Goal: Information Seeking & Learning: Check status

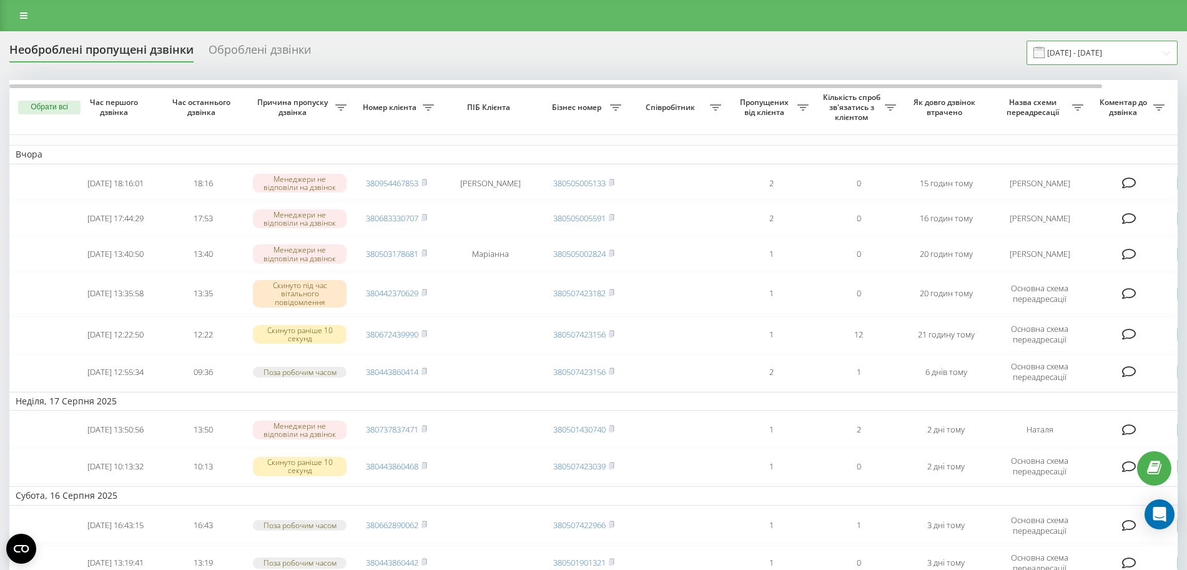
click at [1081, 51] on input "18.07.2025 - 18.08.2025" at bounding box center [1102, 53] width 151 height 24
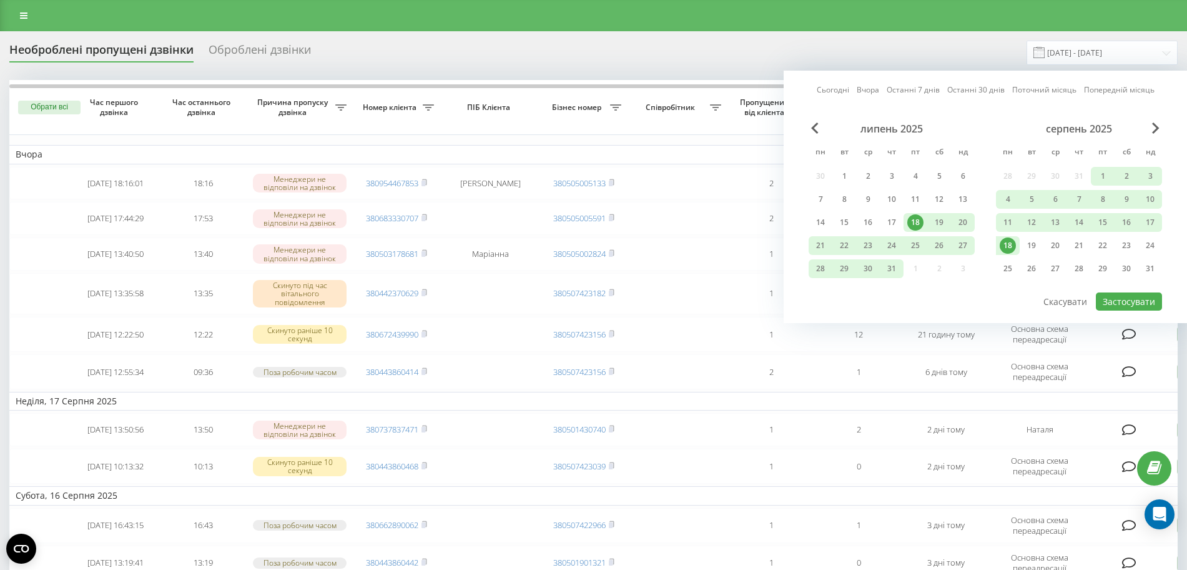
click at [1005, 244] on div "18" at bounding box center [1008, 245] width 16 height 16
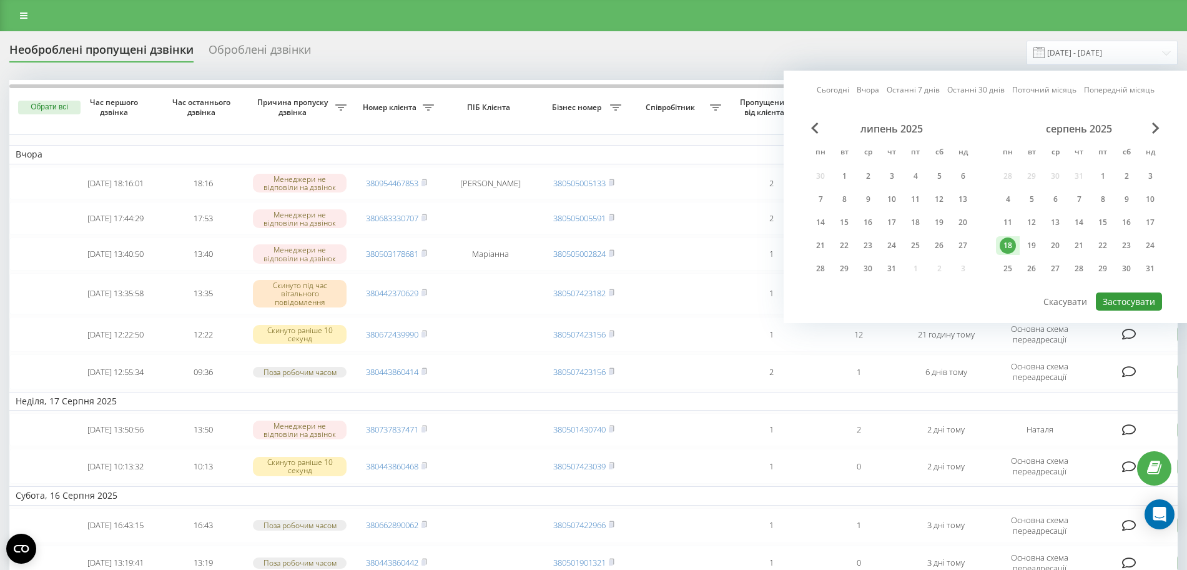
click at [1119, 294] on button "Застосувати" at bounding box center [1129, 301] width 66 height 18
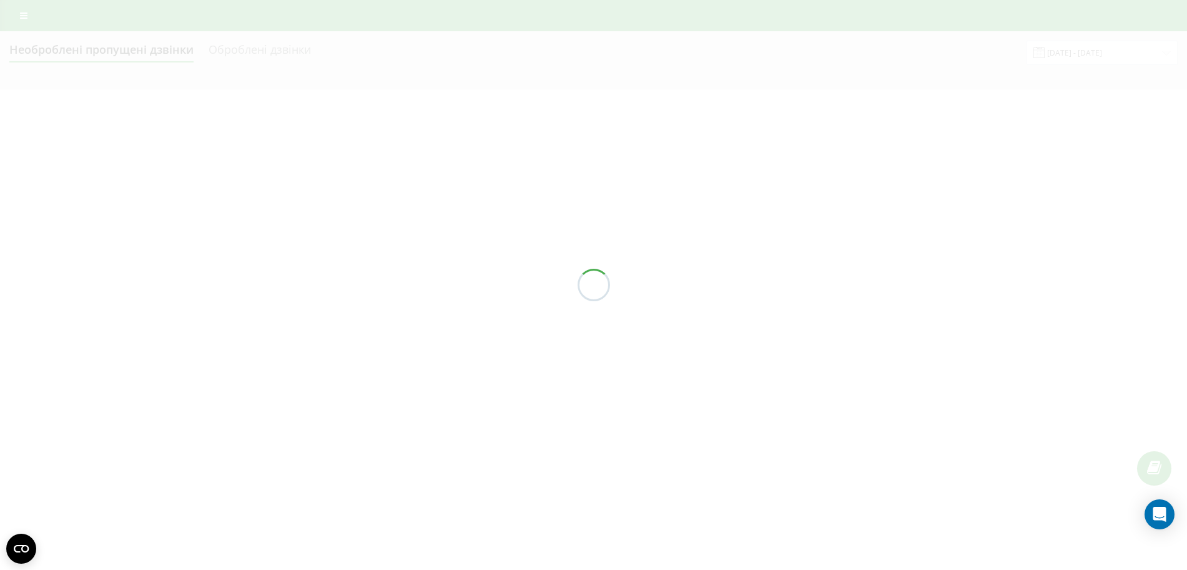
type input "[DATE] - [DATE]"
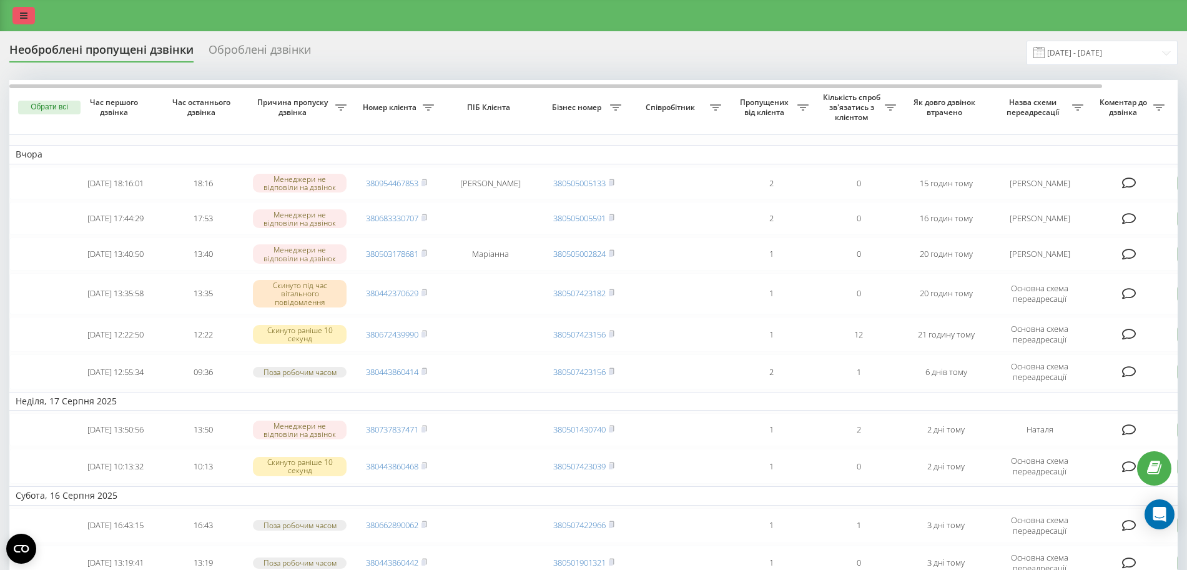
click at [21, 22] on link at bounding box center [23, 15] width 22 height 17
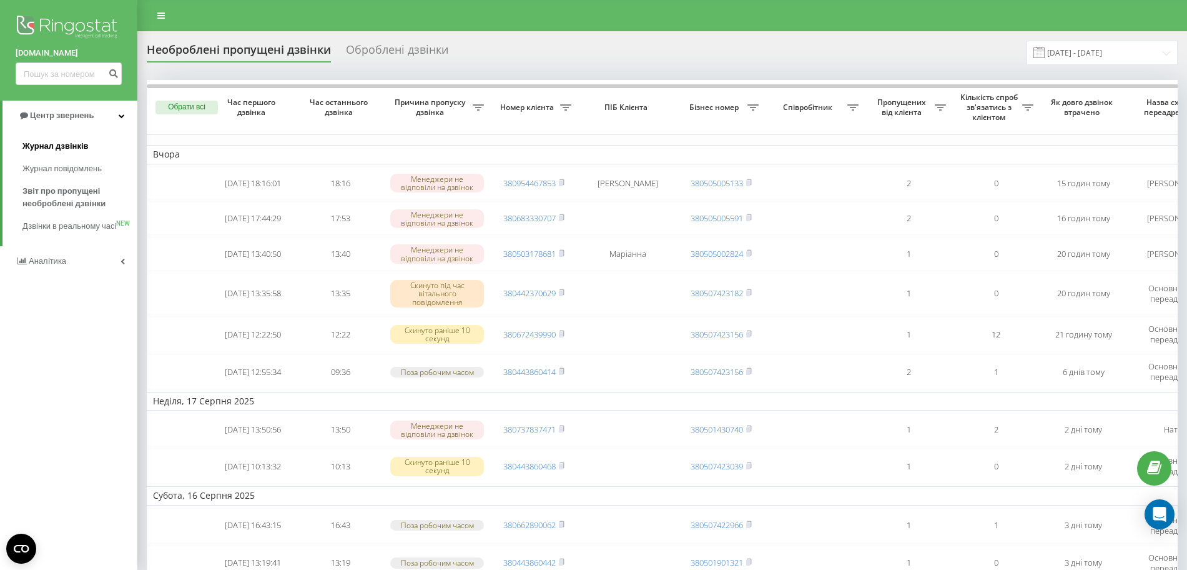
click at [56, 142] on span "Журнал дзвінків" at bounding box center [55, 146] width 66 height 12
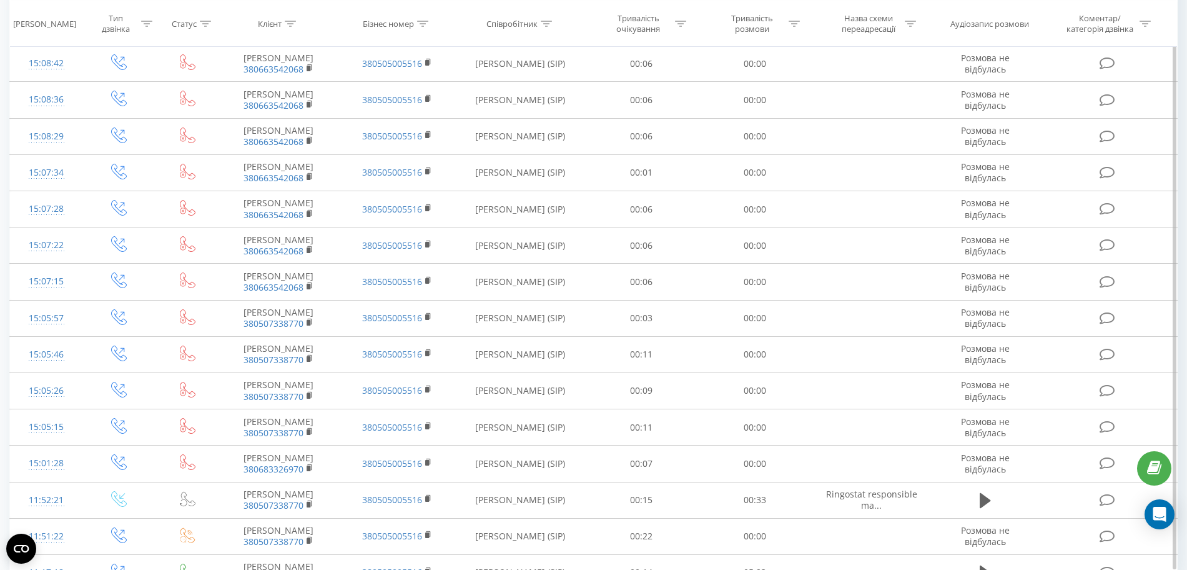
scroll to position [1017, 0]
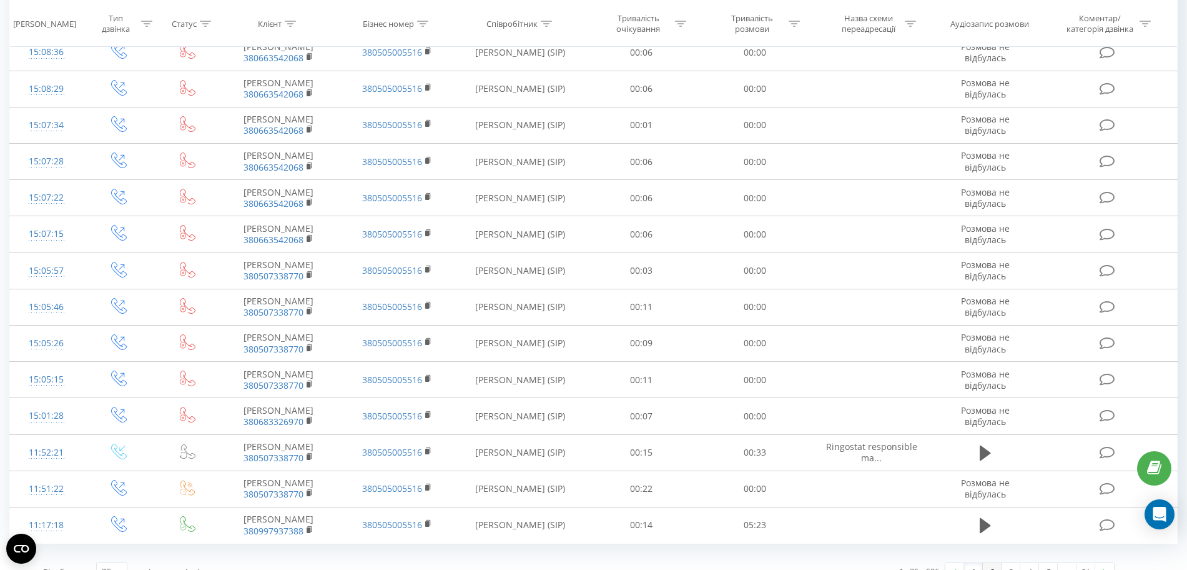
click at [996, 563] on link "2" at bounding box center [992, 571] width 19 height 17
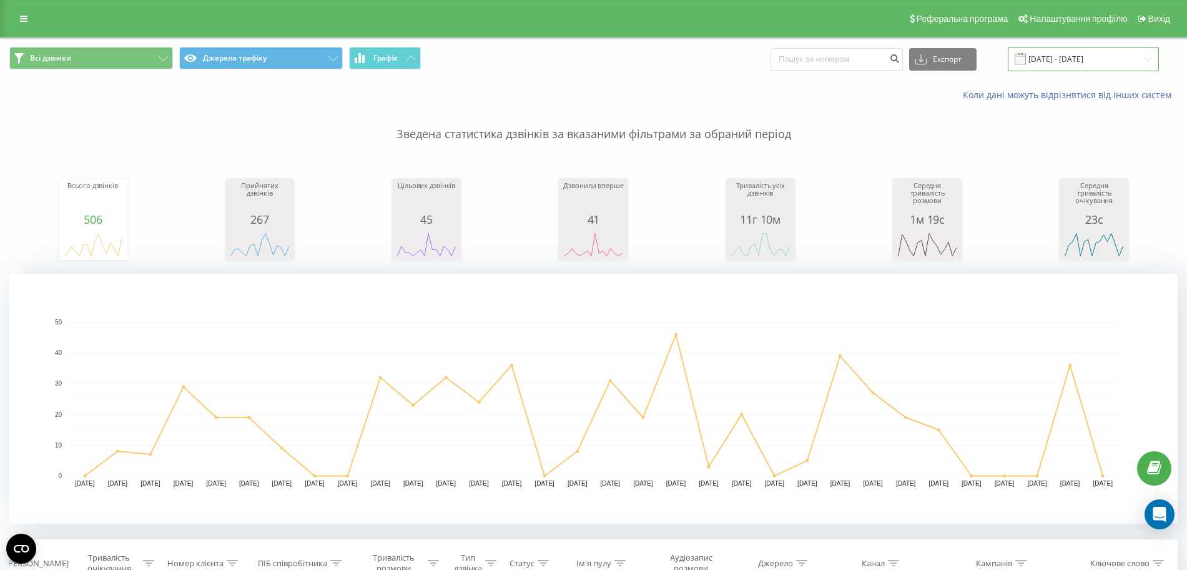
click at [1043, 60] on input "[DATE] - [DATE]" at bounding box center [1083, 59] width 151 height 24
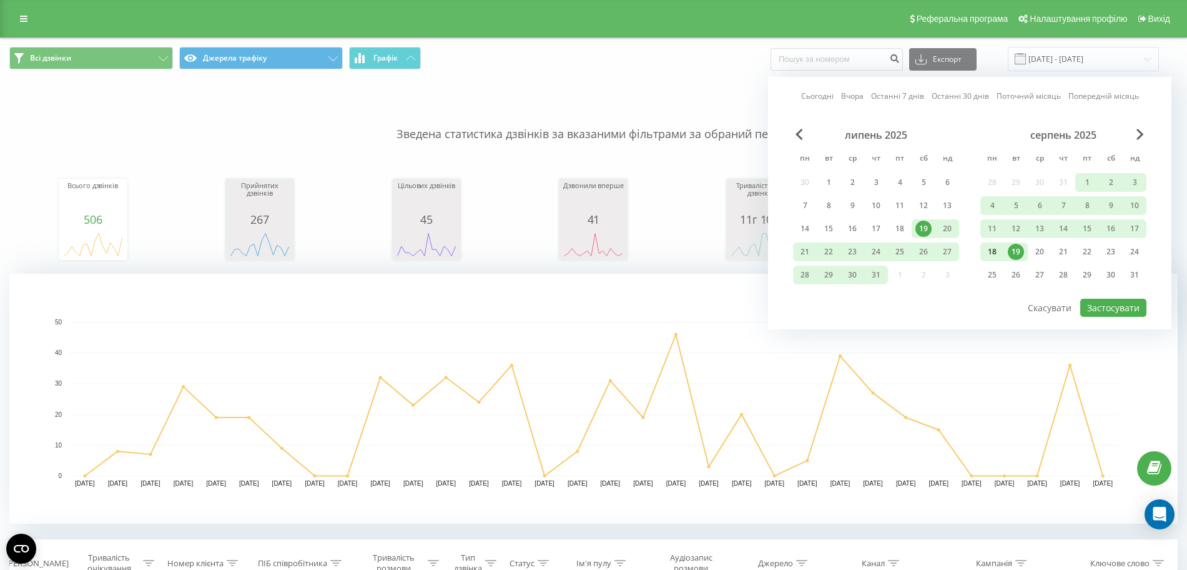
click at [997, 250] on div "18" at bounding box center [992, 252] width 16 height 16
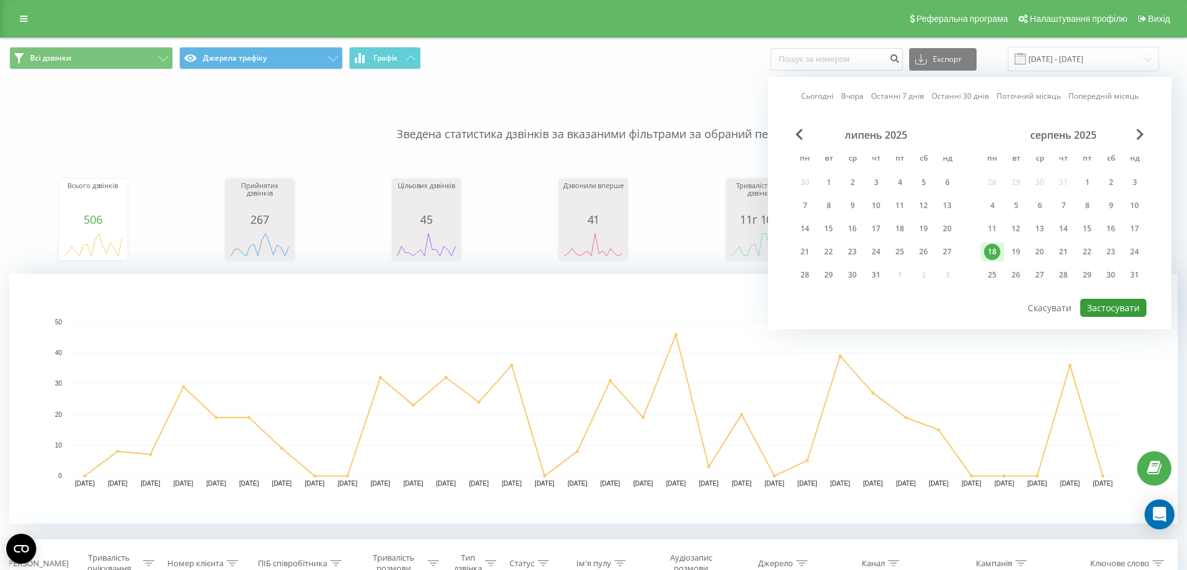
click at [1105, 309] on button "Застосувати" at bounding box center [1113, 308] width 66 height 18
type input "[DATE] - [DATE]"
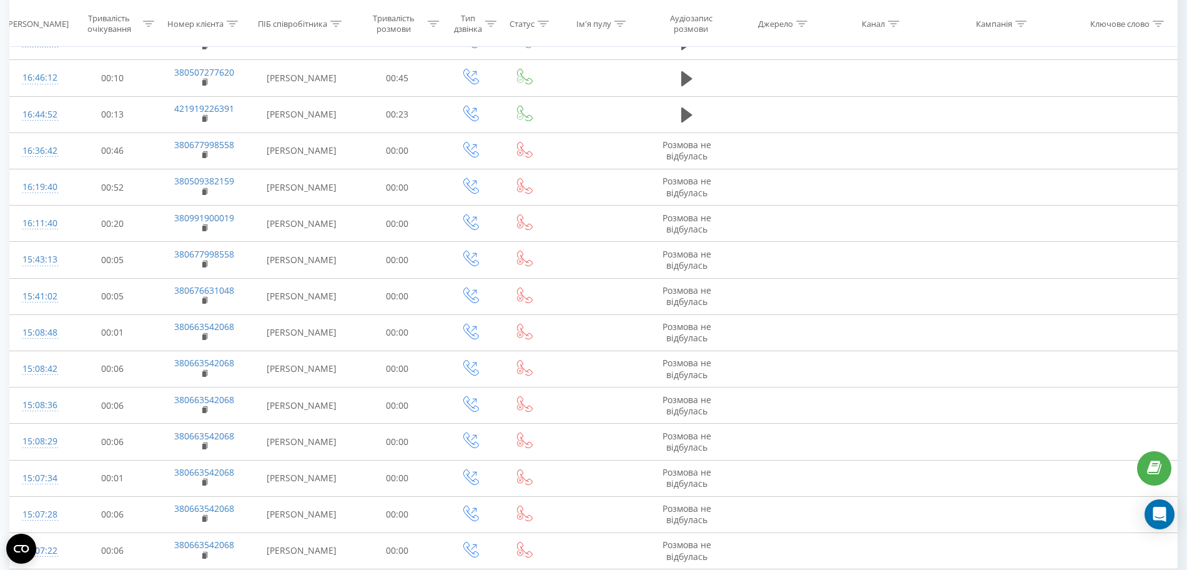
scroll to position [1007, 0]
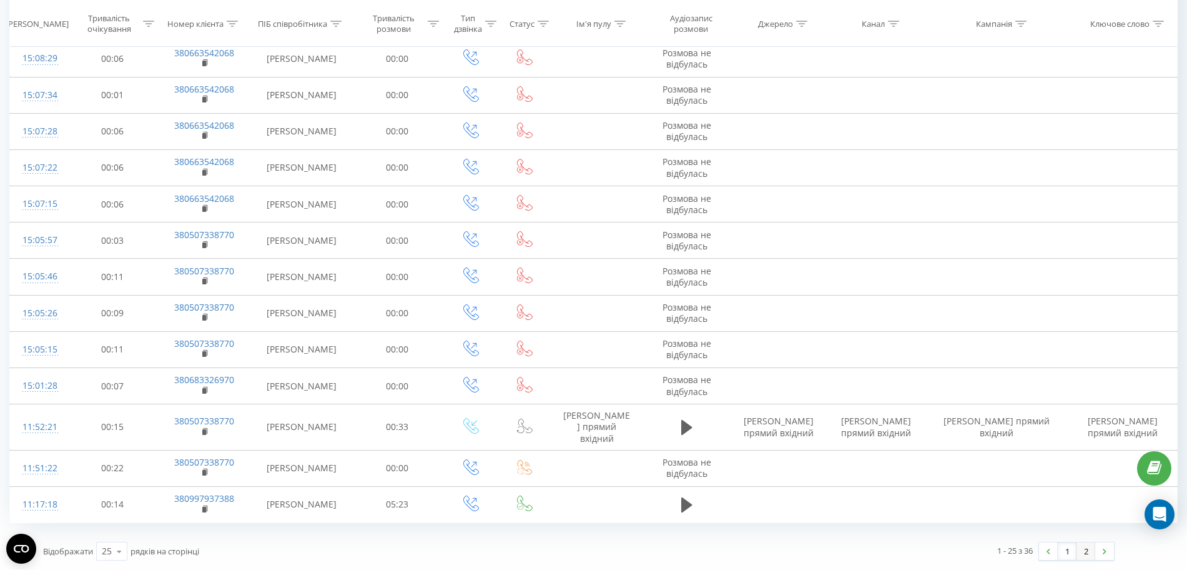
click at [1085, 553] on link "2" at bounding box center [1086, 550] width 19 height 17
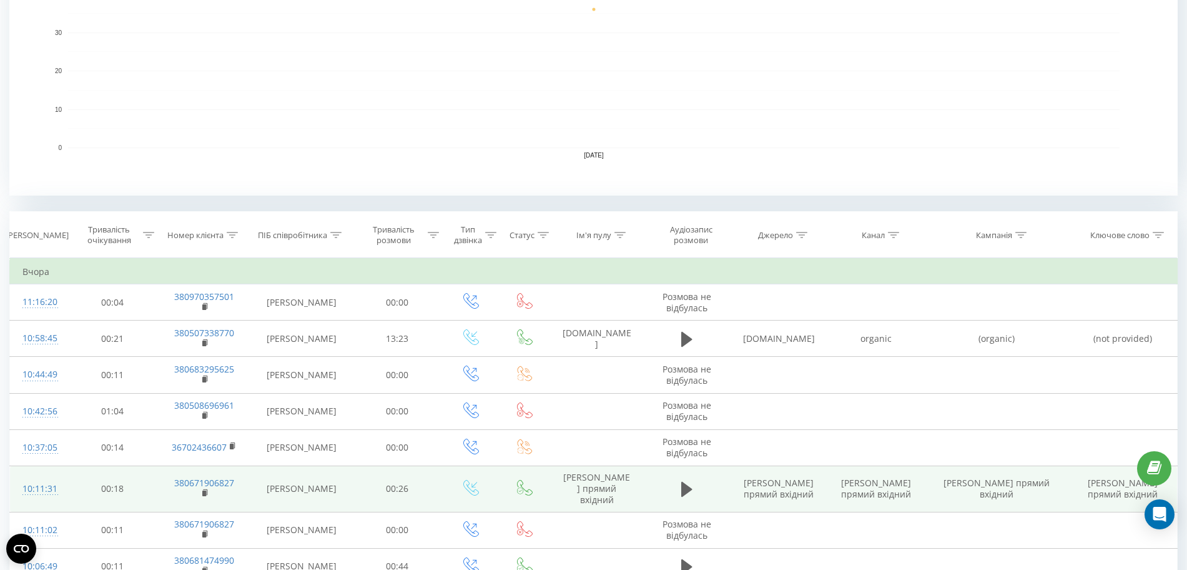
scroll to position [508, 0]
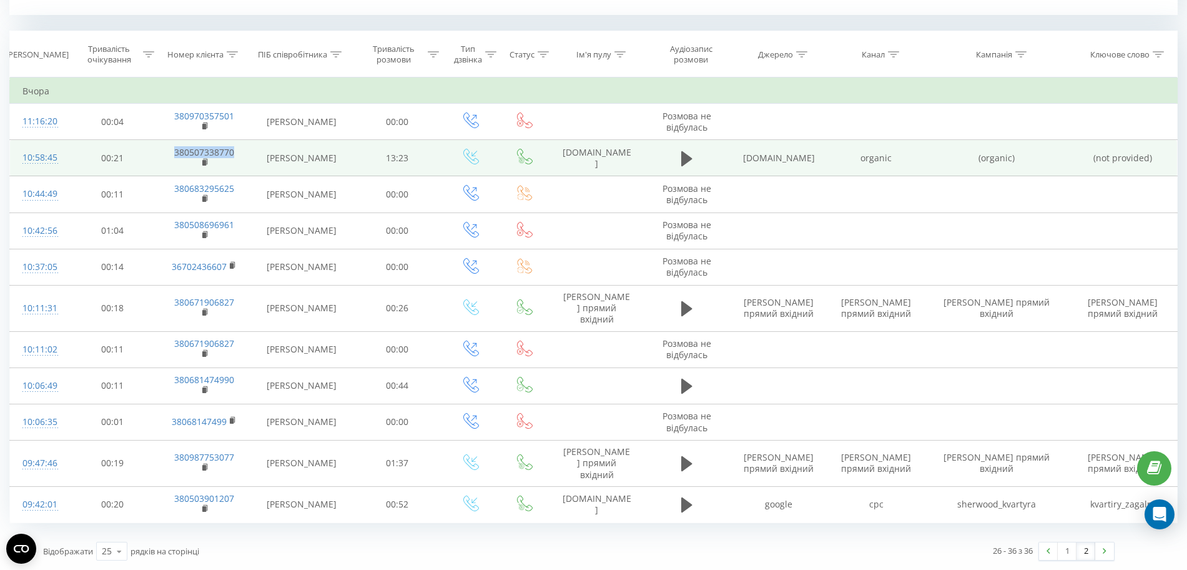
drag, startPoint x: 167, startPoint y: 151, endPoint x: 235, endPoint y: 150, distance: 68.1
click at [235, 150] on td "380507338770" at bounding box center [204, 158] width 94 height 36
copy link "380507338770"
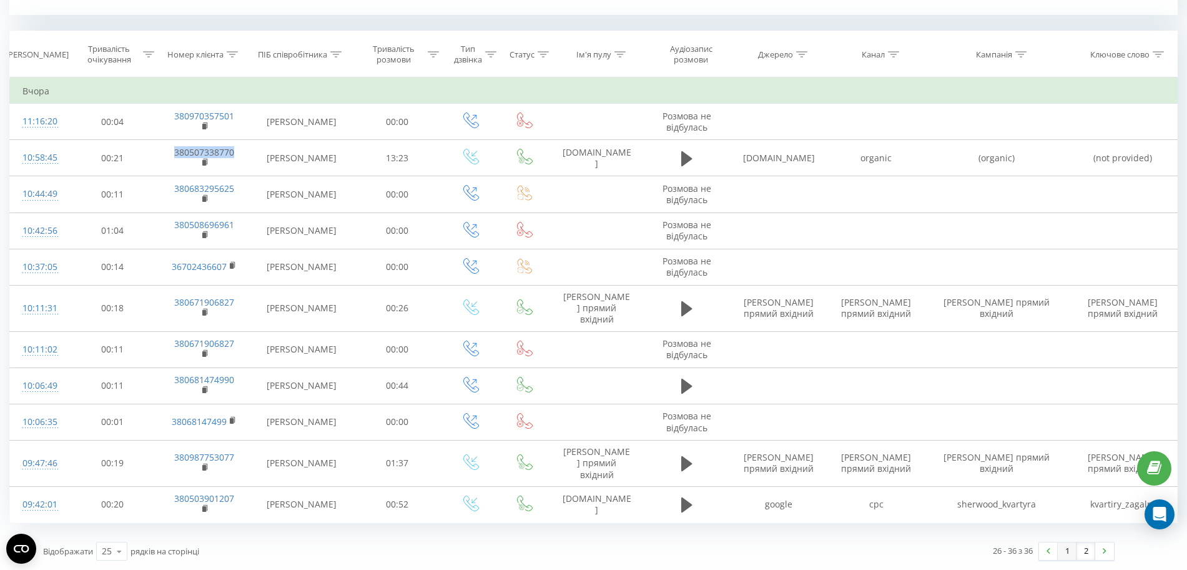
click at [1070, 554] on link "1" at bounding box center [1067, 550] width 19 height 17
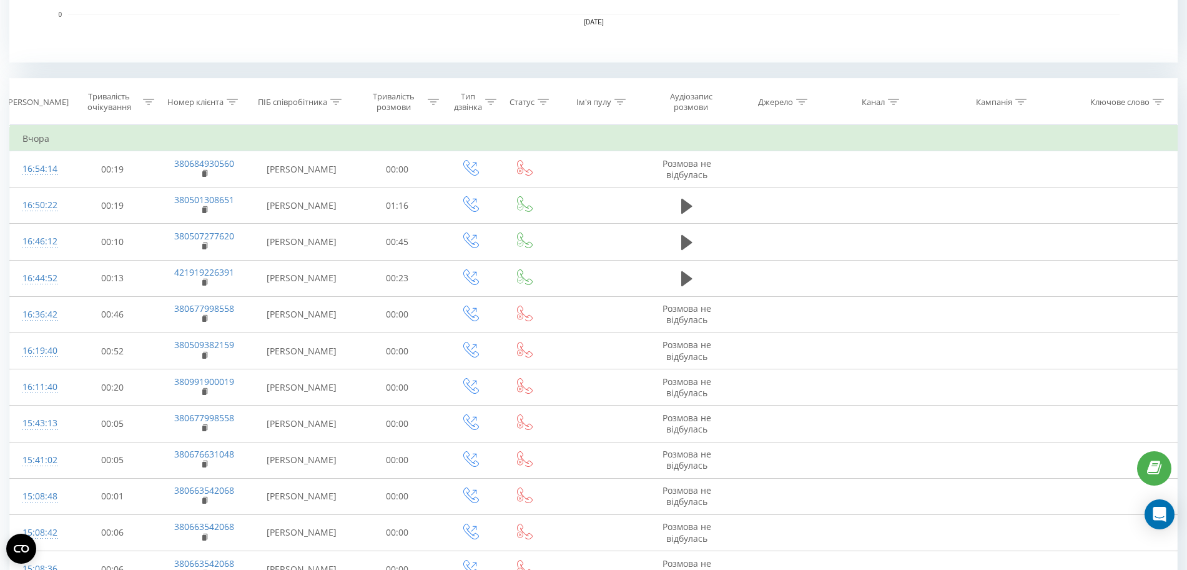
scroll to position [380, 0]
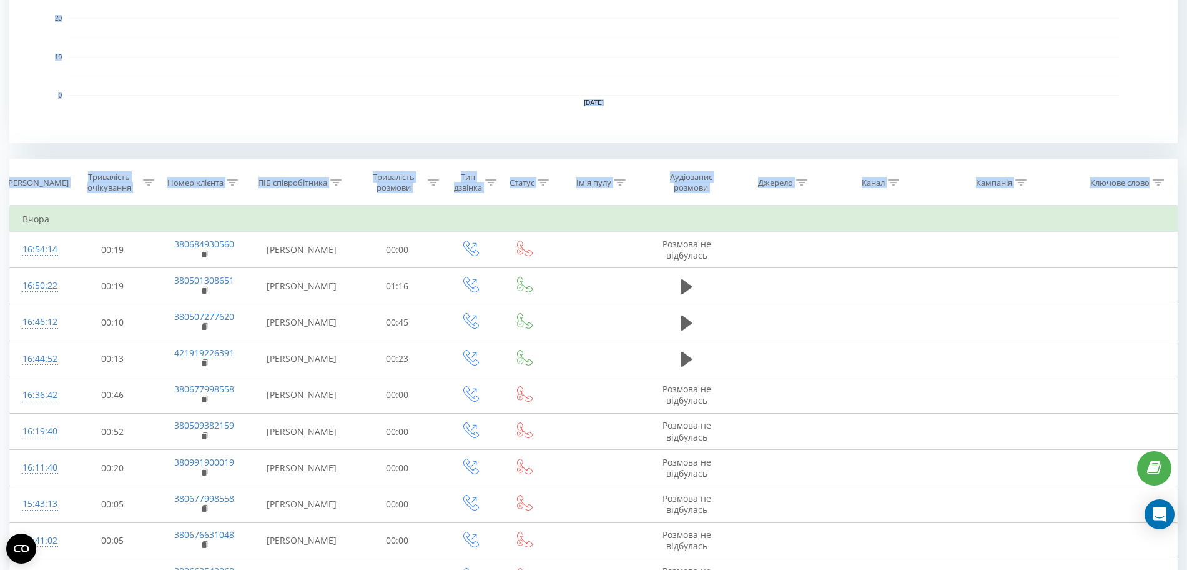
drag, startPoint x: 0, startPoint y: 551, endPoint x: 0, endPoint y: -68, distance: 618.9
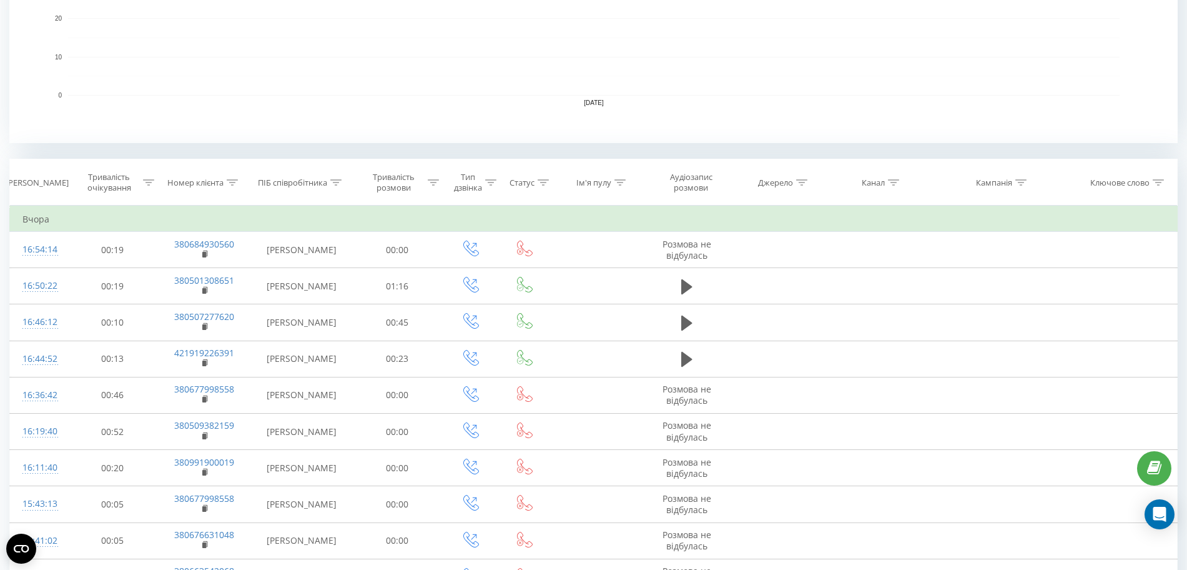
click at [419, 52] on rect "A chart." at bounding box center [594, 18] width 1052 height 154
